Goal: Task Accomplishment & Management: Use online tool/utility

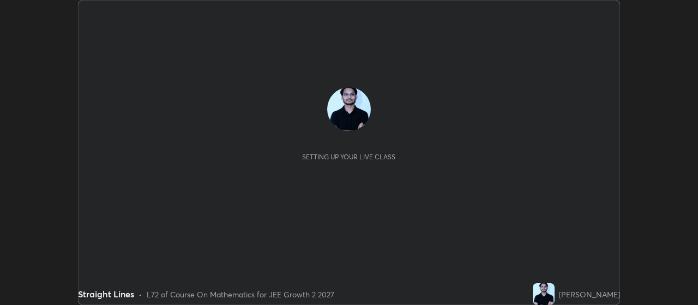
scroll to position [305, 698]
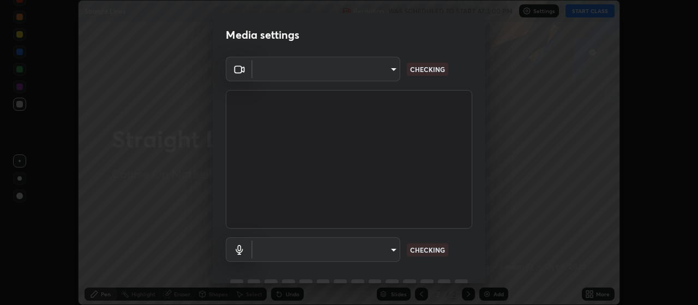
type input "3e5056c2a5089135895bc4c4a255db0b70d8554b8403b25f22c45efb2ce91884"
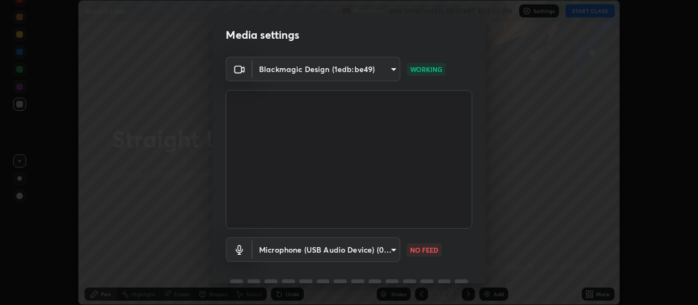
scroll to position [53, 0]
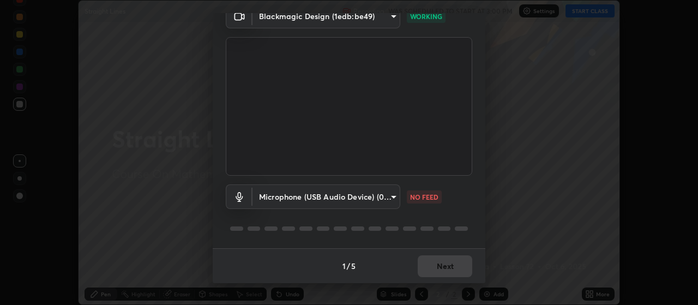
click at [377, 198] on body "Erase all Straight Lines Recording WAS SCHEDULED TO START AT 3:00 PM Settings S…" at bounding box center [349, 152] width 698 height 305
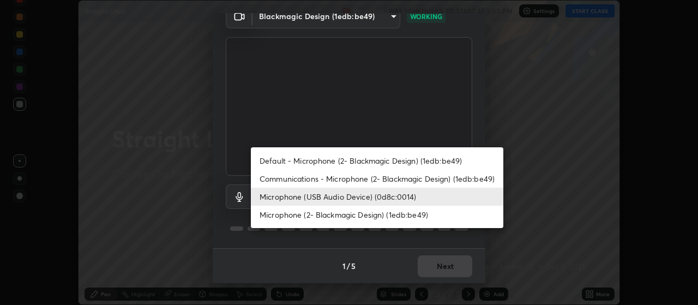
click at [370, 178] on li "Communications - Microphone (2- Blackmagic Design) (1edb:be49)" at bounding box center [377, 179] width 253 height 18
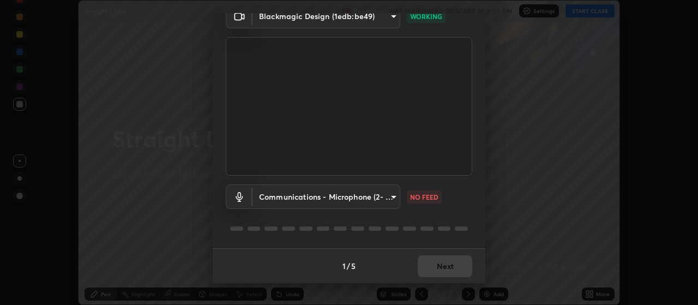
click at [358, 197] on body "Erase all Straight Lines Recording WAS SCHEDULED TO START AT 3:00 PM Settings S…" at bounding box center [349, 152] width 698 height 305
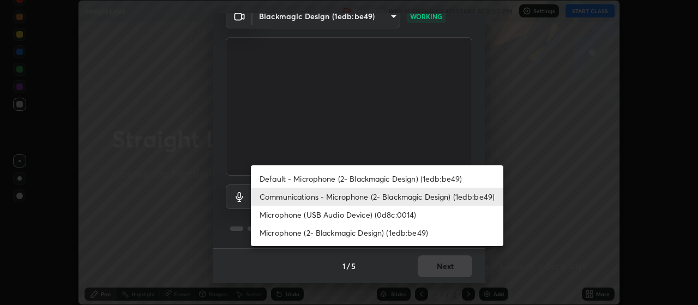
click at [362, 214] on li "Microphone (USB Audio Device) (0d8c:0014)" at bounding box center [377, 215] width 253 height 18
type input "59a2f7d3e3ff76d48a9e38036df9e67befd3407334716a6d87dab12f344bb213"
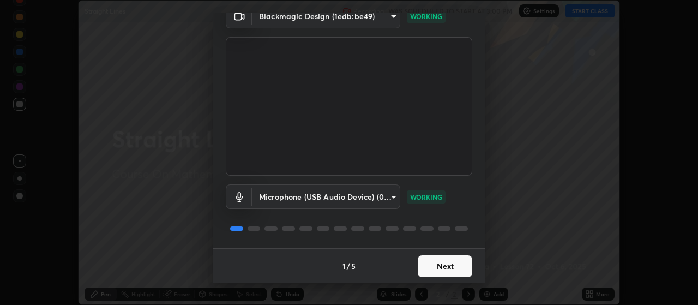
click at [448, 272] on button "Next" at bounding box center [445, 266] width 55 height 22
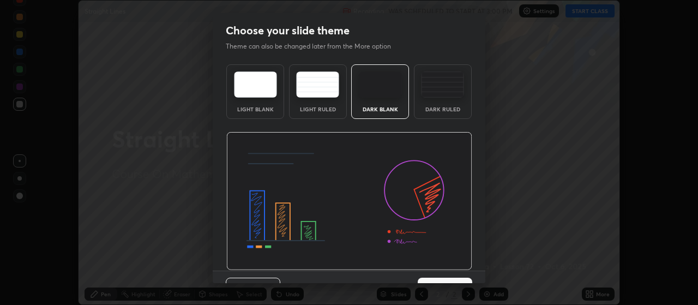
click at [464, 267] on img at bounding box center [349, 201] width 246 height 139
click at [464, 265] on img at bounding box center [349, 201] width 246 height 139
click at [464, 271] on div "Previous 3 / 5 Next" at bounding box center [349, 288] width 273 height 35
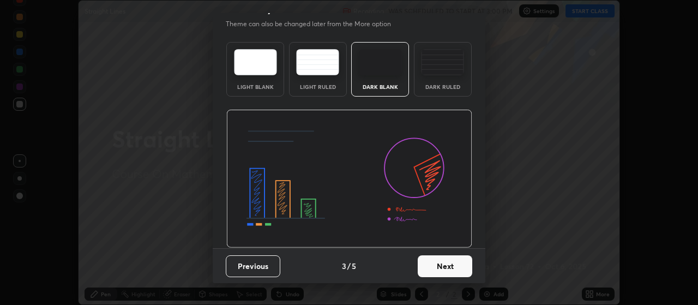
click at [458, 268] on button "Next" at bounding box center [445, 266] width 55 height 22
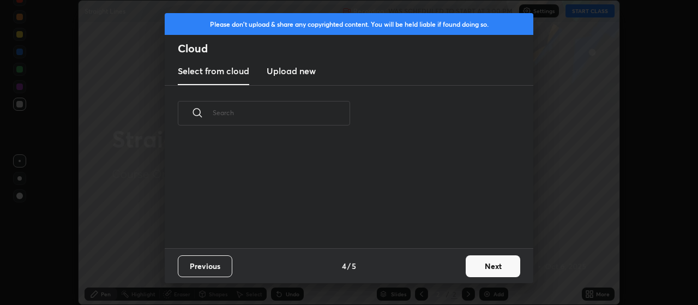
click at [460, 268] on div "Previous 4 / 5 Next" at bounding box center [349, 265] width 369 height 35
click at [467, 272] on button "Next" at bounding box center [493, 266] width 55 height 22
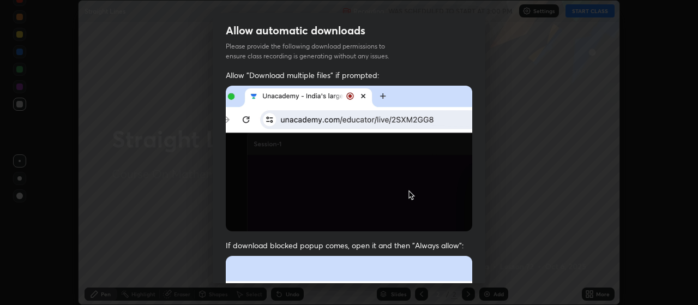
click at [477, 263] on div "Allow "Download multiple files" if prompted: If download blocked popup comes, o…" at bounding box center [349, 299] width 273 height 459
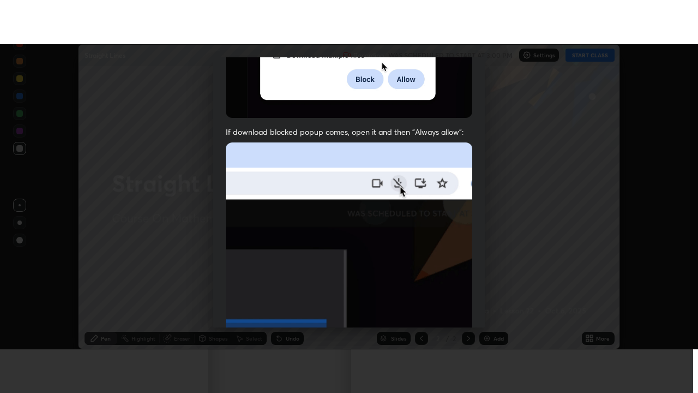
scroll to position [275, 0]
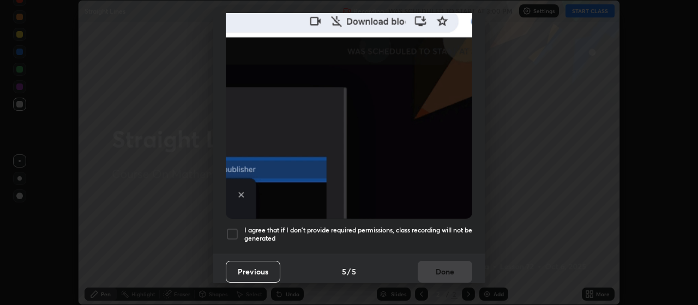
click at [454, 226] on h5 "I agree that if I don't provide required permissions, class recording will not …" at bounding box center [358, 234] width 228 height 17
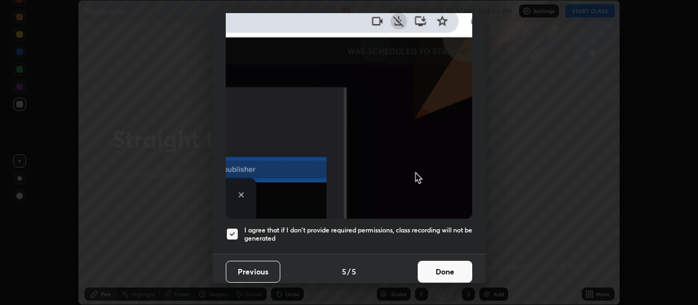
click at [451, 267] on button "Done" at bounding box center [445, 272] width 55 height 22
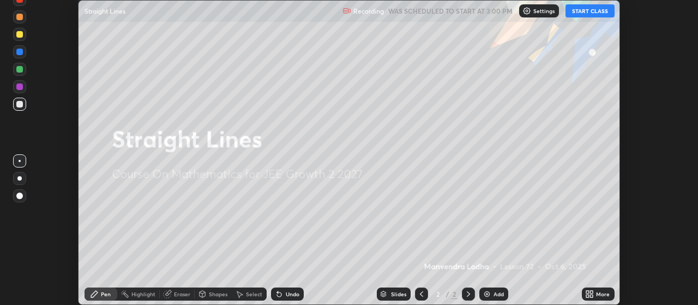
click at [596, 294] on div "More" at bounding box center [598, 293] width 33 height 13
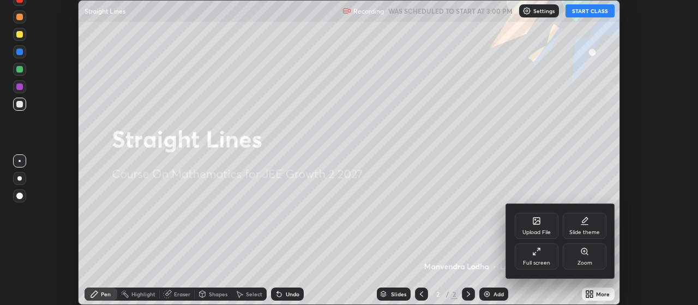
click at [544, 251] on div "Full screen" at bounding box center [537, 256] width 44 height 26
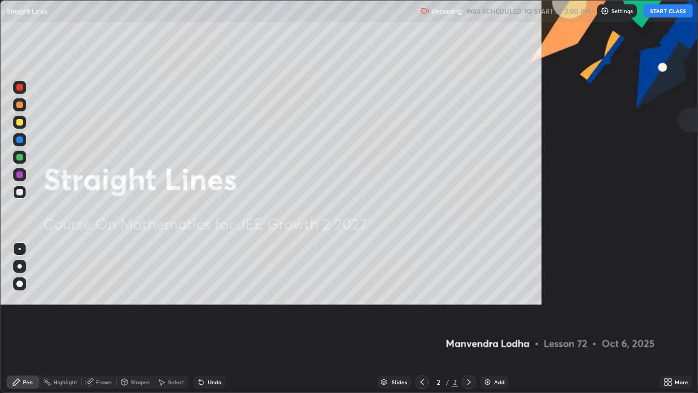
scroll to position [393, 698]
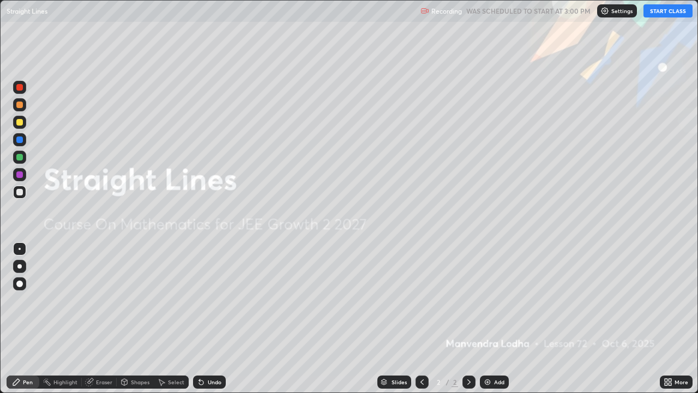
click at [662, 9] on button "START CLASS" at bounding box center [668, 10] width 49 height 13
click at [498, 304] on div "Add" at bounding box center [499, 381] width 10 height 5
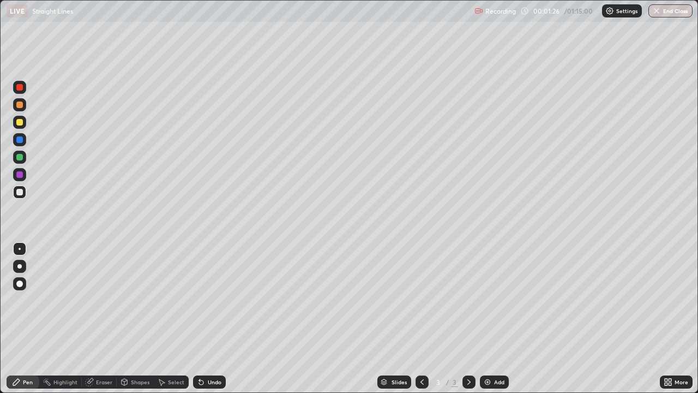
click at [25, 124] on div at bounding box center [19, 122] width 13 height 13
click at [20, 193] on div at bounding box center [19, 192] width 7 height 7
click at [19, 159] on div at bounding box center [19, 157] width 7 height 7
click at [224, 304] on div "Undo" at bounding box center [209, 381] width 33 height 13
click at [496, 304] on div "Add" at bounding box center [499, 381] width 10 height 5
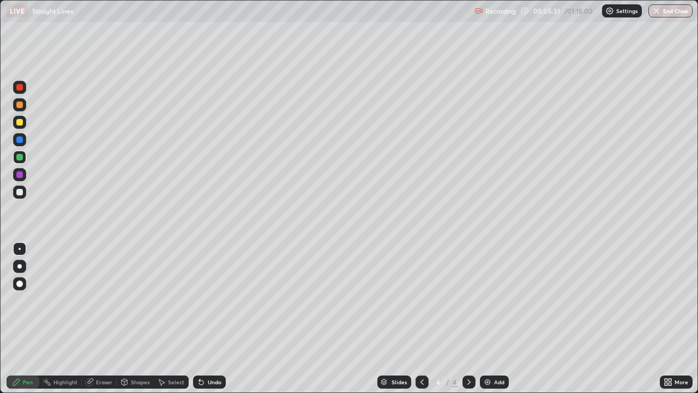
click at [22, 192] on div at bounding box center [19, 192] width 7 height 7
click at [104, 304] on div "Eraser" at bounding box center [104, 381] width 16 height 5
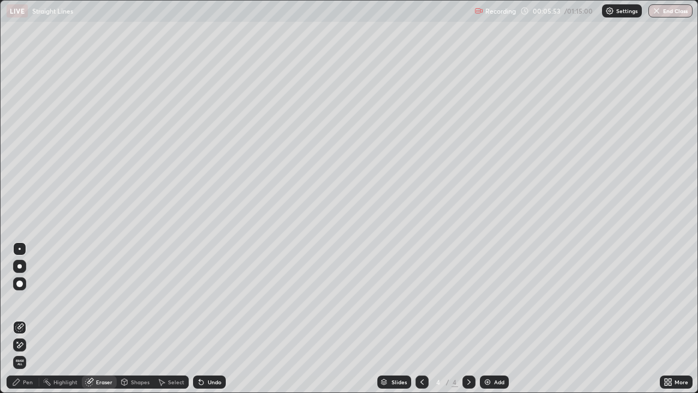
click at [22, 284] on div at bounding box center [19, 283] width 7 height 7
click at [26, 304] on div "Pen" at bounding box center [28, 381] width 10 height 5
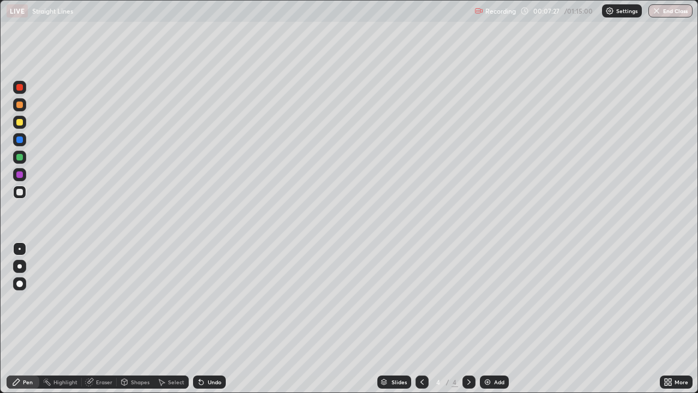
click at [493, 304] on div "Add" at bounding box center [494, 381] width 29 height 13
click at [22, 123] on div at bounding box center [19, 122] width 7 height 7
click at [23, 156] on div at bounding box center [19, 157] width 13 height 13
click at [21, 194] on div at bounding box center [19, 192] width 7 height 7
click at [209, 304] on div "Undo" at bounding box center [215, 381] width 14 height 5
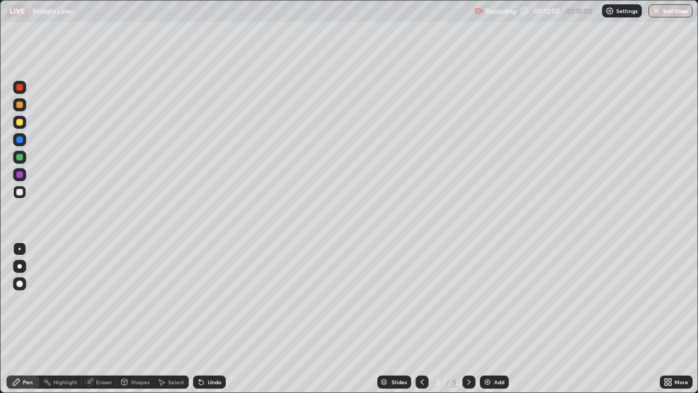
click at [24, 158] on div at bounding box center [19, 157] width 13 height 13
click at [494, 304] on div "Add" at bounding box center [499, 381] width 10 height 5
click at [25, 121] on div at bounding box center [19, 122] width 13 height 13
click at [212, 304] on div "Undo" at bounding box center [215, 381] width 14 height 5
click at [20, 159] on div at bounding box center [19, 157] width 7 height 7
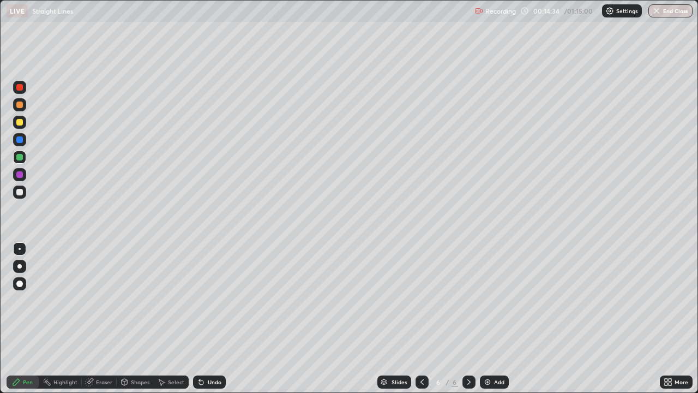
click at [20, 194] on div at bounding box center [19, 192] width 7 height 7
click at [496, 304] on div "Add" at bounding box center [499, 381] width 10 height 5
click at [20, 122] on div at bounding box center [19, 122] width 7 height 7
click at [23, 194] on div at bounding box center [19, 191] width 13 height 13
click at [496, 304] on div "Add" at bounding box center [499, 381] width 10 height 5
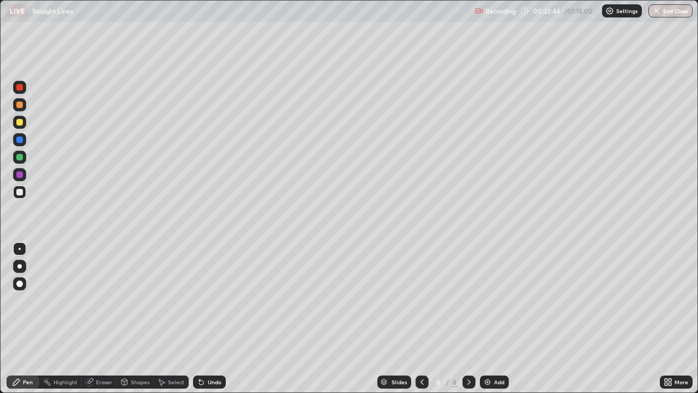
click at [20, 122] on div at bounding box center [19, 122] width 7 height 7
click at [24, 161] on div at bounding box center [19, 157] width 13 height 13
click at [20, 177] on div at bounding box center [19, 174] width 7 height 7
click at [220, 304] on div "Undo" at bounding box center [209, 381] width 33 height 13
click at [25, 159] on div at bounding box center [19, 157] width 13 height 13
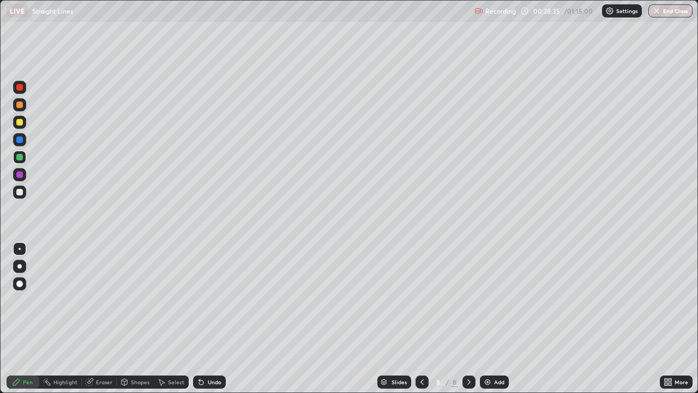
click at [17, 175] on div at bounding box center [19, 174] width 7 height 7
click at [20, 88] on div at bounding box center [19, 87] width 7 height 7
click at [19, 191] on div at bounding box center [19, 192] width 7 height 7
click at [492, 304] on div "Add" at bounding box center [494, 381] width 29 height 13
click at [25, 123] on div at bounding box center [19, 122] width 13 height 13
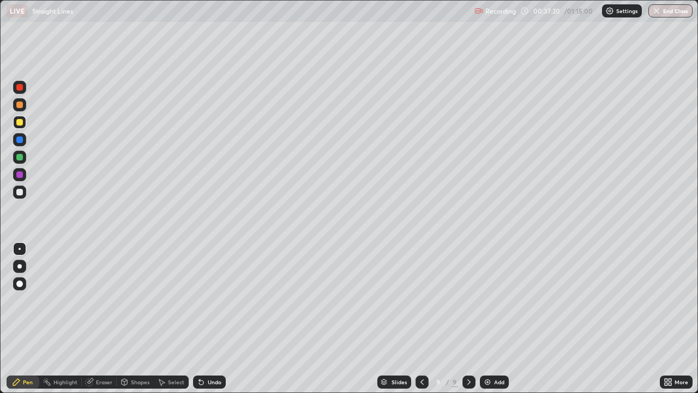
click at [20, 193] on div at bounding box center [19, 192] width 7 height 7
click at [21, 155] on div at bounding box center [19, 157] width 7 height 7
click at [500, 304] on div "Add" at bounding box center [499, 381] width 10 height 5
click at [20, 122] on div at bounding box center [19, 122] width 7 height 7
click at [25, 193] on div at bounding box center [19, 191] width 13 height 13
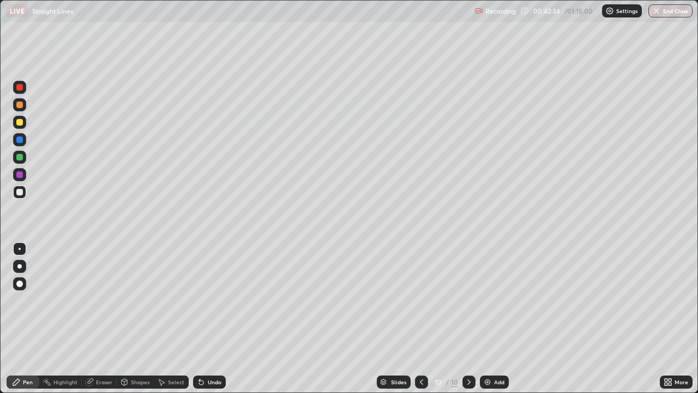
click at [203, 304] on icon at bounding box center [201, 382] width 9 height 9
click at [211, 304] on div "Undo" at bounding box center [209, 381] width 33 height 13
click at [421, 304] on icon at bounding box center [421, 382] width 9 height 9
click at [472, 304] on icon at bounding box center [469, 382] width 9 height 9
click at [221, 304] on div "Undo" at bounding box center [209, 381] width 33 height 13
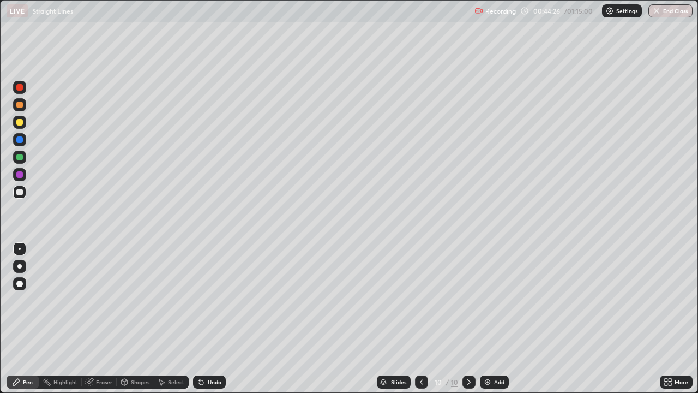
click at [427, 304] on div at bounding box center [421, 381] width 13 height 13
click at [468, 304] on icon at bounding box center [469, 382] width 9 height 9
click at [502, 304] on div "Add" at bounding box center [494, 381] width 29 height 13
click at [24, 126] on div at bounding box center [19, 122] width 13 height 13
click at [199, 304] on div "Undo" at bounding box center [209, 381] width 33 height 13
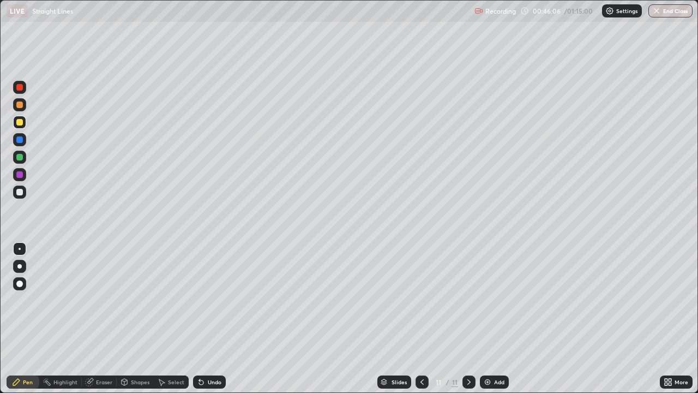
click at [208, 304] on div "Undo" at bounding box center [215, 381] width 14 height 5
click at [23, 188] on div at bounding box center [19, 191] width 13 height 13
click at [17, 159] on div at bounding box center [19, 157] width 7 height 7
click at [23, 191] on div at bounding box center [19, 191] width 13 height 13
click at [23, 158] on div at bounding box center [19, 157] width 13 height 13
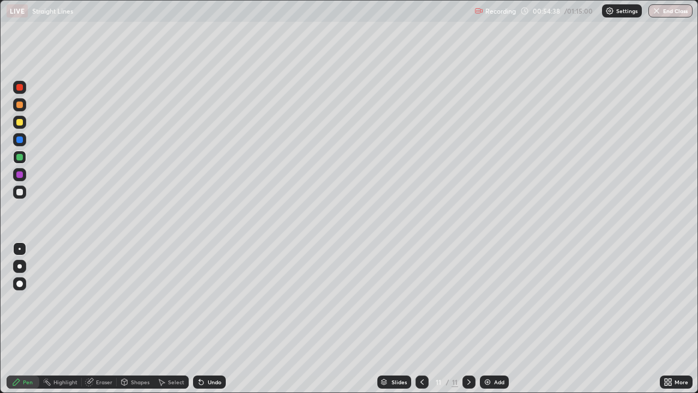
click at [486, 304] on img at bounding box center [487, 382] width 9 height 9
click at [421, 304] on icon at bounding box center [422, 382] width 9 height 9
click at [468, 304] on icon at bounding box center [469, 382] width 9 height 9
click at [20, 194] on div at bounding box center [19, 192] width 7 height 7
click at [421, 304] on icon at bounding box center [422, 382] width 9 height 9
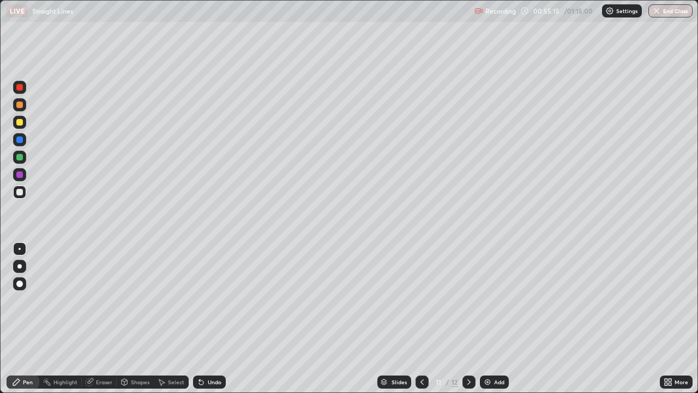
click at [470, 304] on icon at bounding box center [469, 382] width 9 height 9
click at [422, 304] on icon at bounding box center [422, 382] width 9 height 9
click at [468, 304] on icon at bounding box center [469, 382] width 9 height 9
click at [493, 304] on div "Add" at bounding box center [494, 381] width 29 height 13
click at [18, 124] on div at bounding box center [19, 122] width 7 height 7
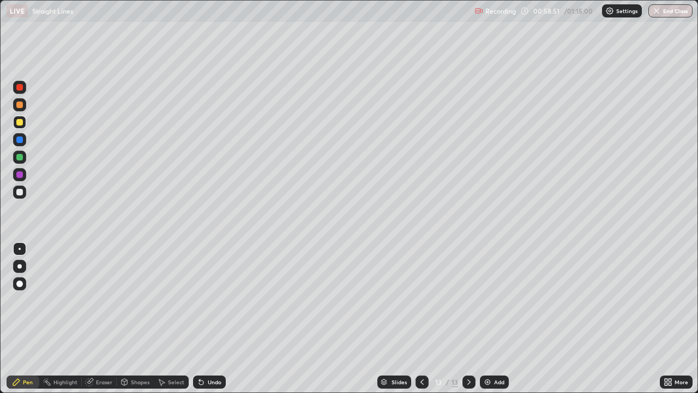
click at [425, 304] on icon at bounding box center [422, 382] width 9 height 9
click at [422, 304] on icon at bounding box center [422, 381] width 3 height 5
click at [467, 304] on icon at bounding box center [469, 382] width 9 height 9
click at [17, 158] on div at bounding box center [19, 157] width 7 height 7
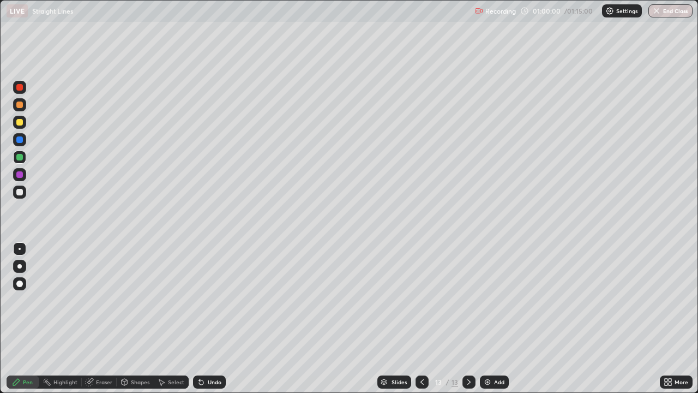
click at [19, 192] on div at bounding box center [19, 192] width 7 height 7
click at [672, 13] on button "End Class" at bounding box center [671, 10] width 44 height 13
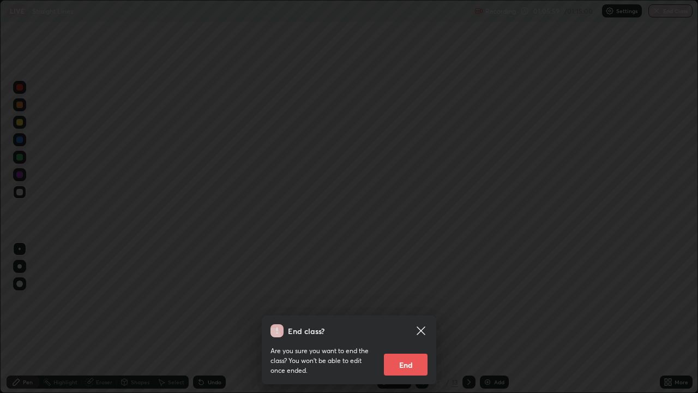
click at [409, 304] on button "End" at bounding box center [406, 365] width 44 height 22
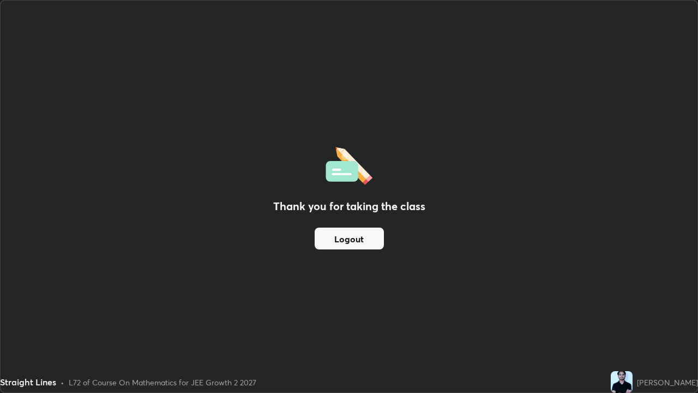
click at [357, 238] on button "Logout" at bounding box center [349, 238] width 69 height 22
click at [354, 239] on button "Logout" at bounding box center [349, 238] width 69 height 22
